Goal: Navigation & Orientation: Find specific page/section

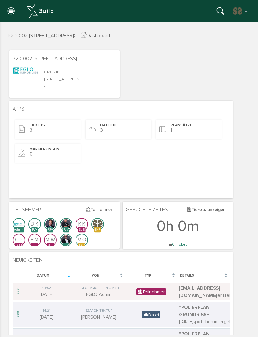
click at [102, 123] on span "Dateien" at bounding box center [108, 125] width 16 height 5
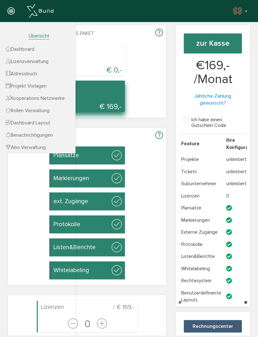
click at [18, 168] on nav "Übersicht Dashboard Lizenzverwaltung Adressbuch Projekt Vorlagen Kooperations N…" at bounding box center [38, 190] width 76 height 337
